Goal: Check status: Check status

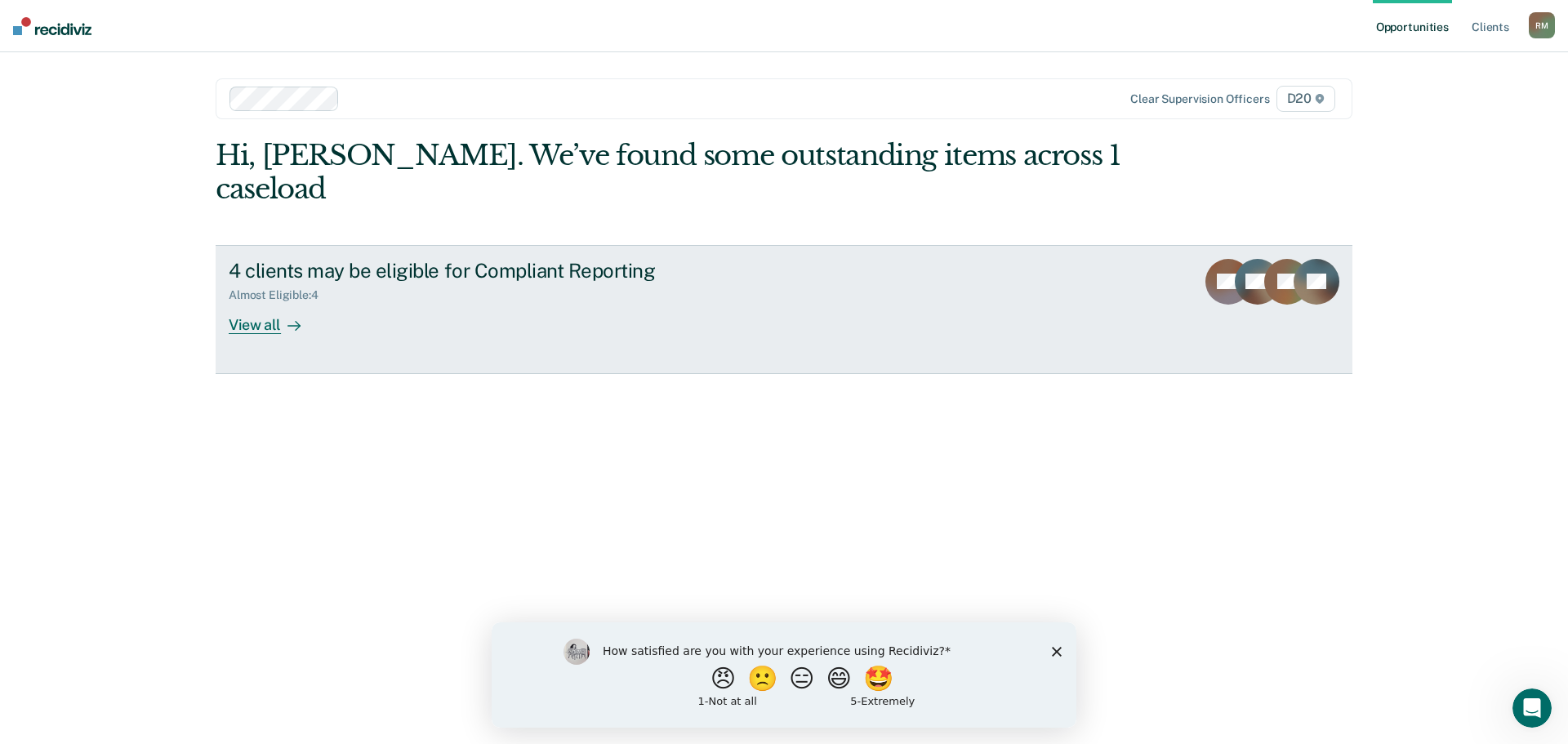
click at [259, 307] on link "4 clients may be eligible for Compliant Reporting Almost Eligible : 4 View all …" at bounding box center [784, 310] width 1137 height 129
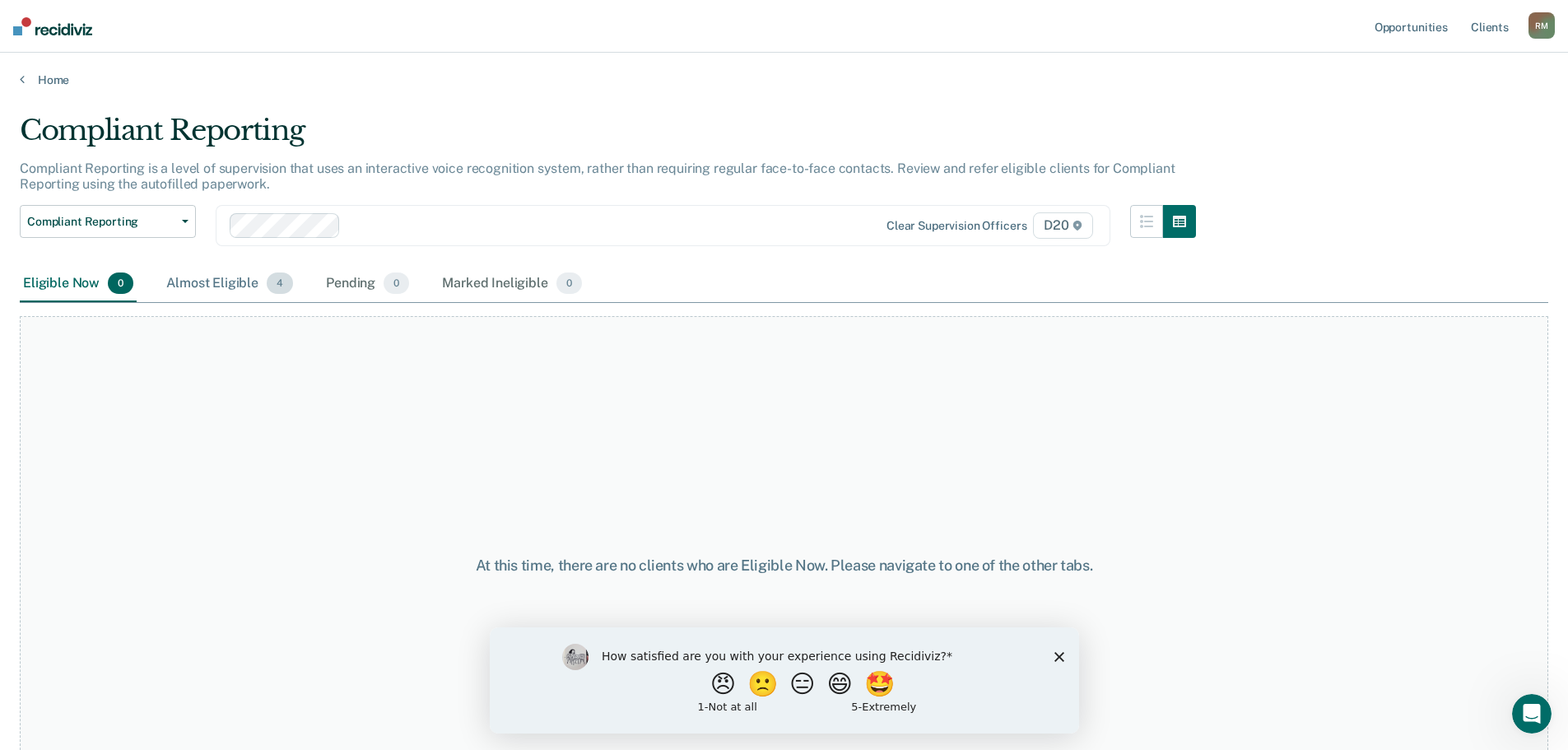
click at [226, 281] on div "Almost Eligible 4" at bounding box center [229, 284] width 133 height 36
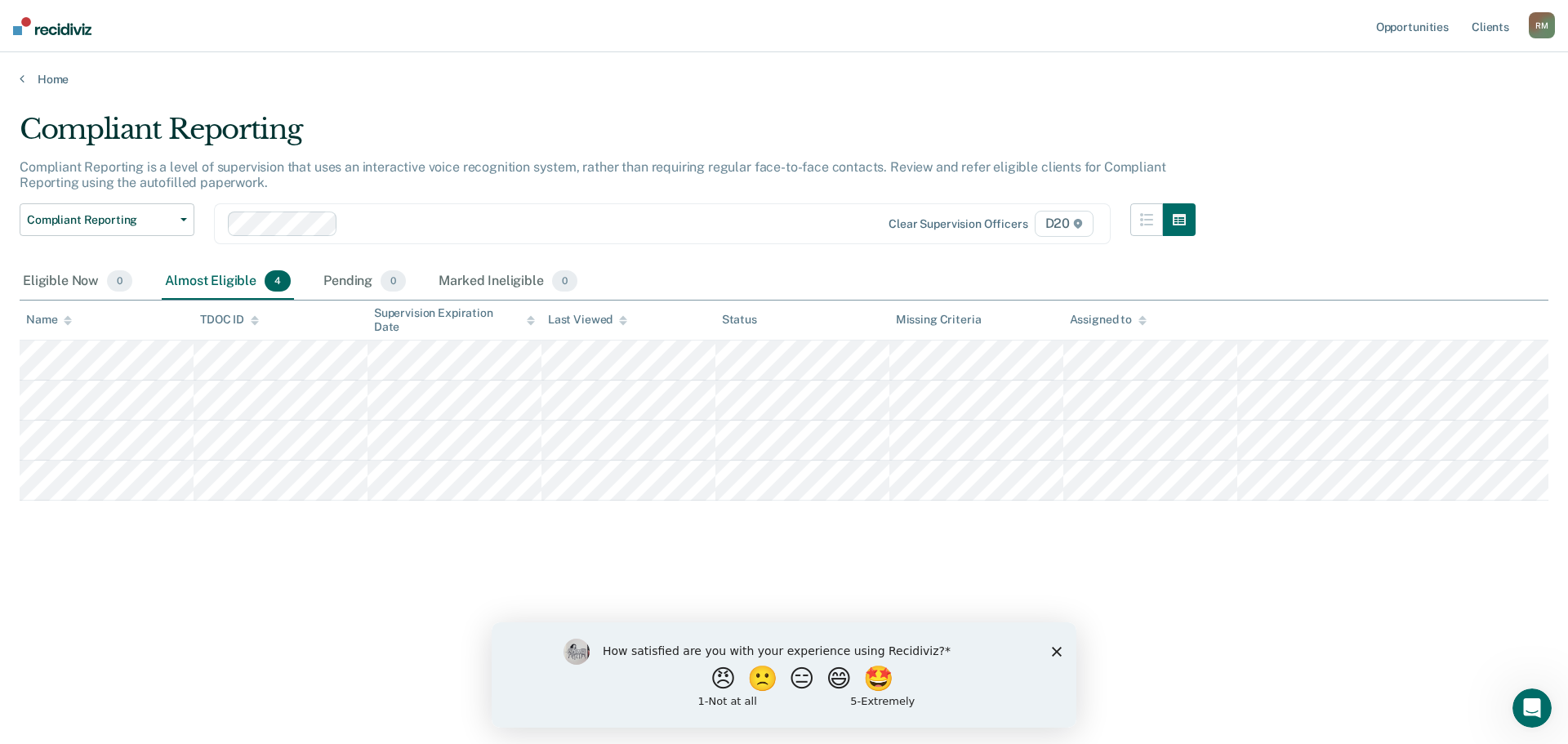
click at [1052, 648] on icon "Close survey" at bounding box center [1057, 651] width 9 height 9
